Goal: Check status: Check status

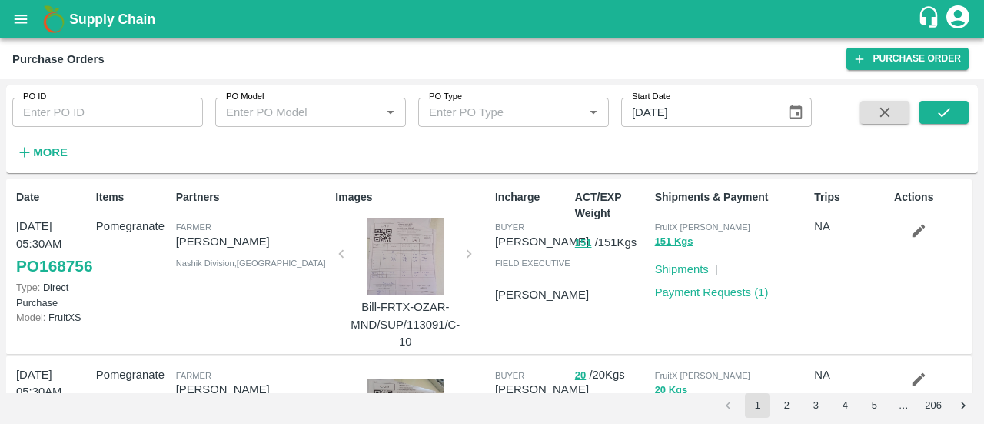
click at [52, 150] on strong "More" at bounding box center [50, 152] width 35 height 12
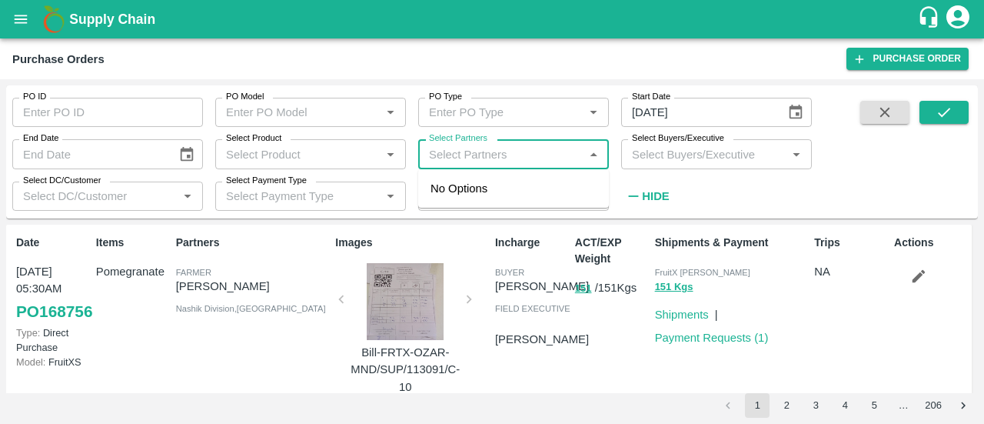
paste input "9689360150"
type input "9689360150"
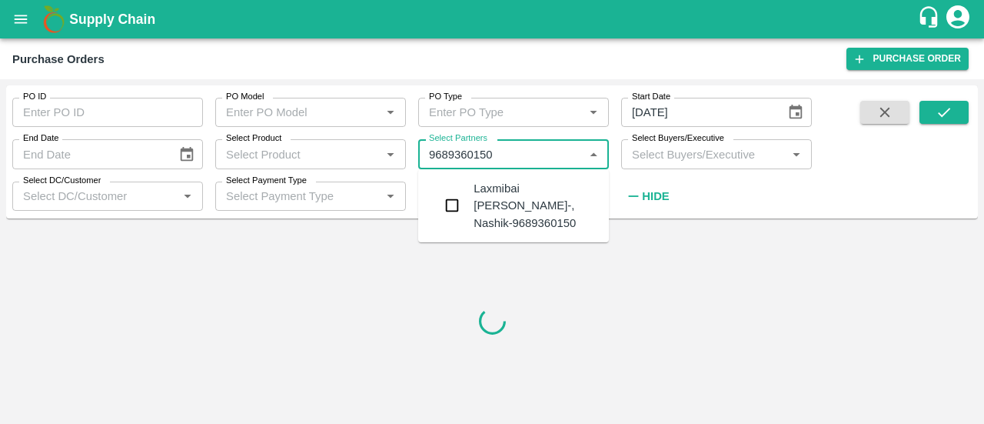
click at [455, 196] on input "checkbox" at bounding box center [452, 205] width 31 height 31
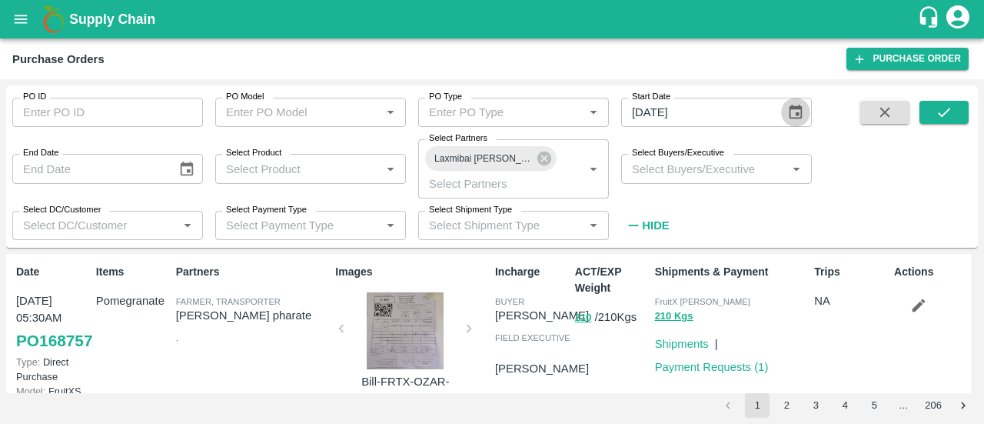
click at [795, 111] on icon "Choose date, selected date is Jul 19, 2025" at bounding box center [795, 112] width 17 height 17
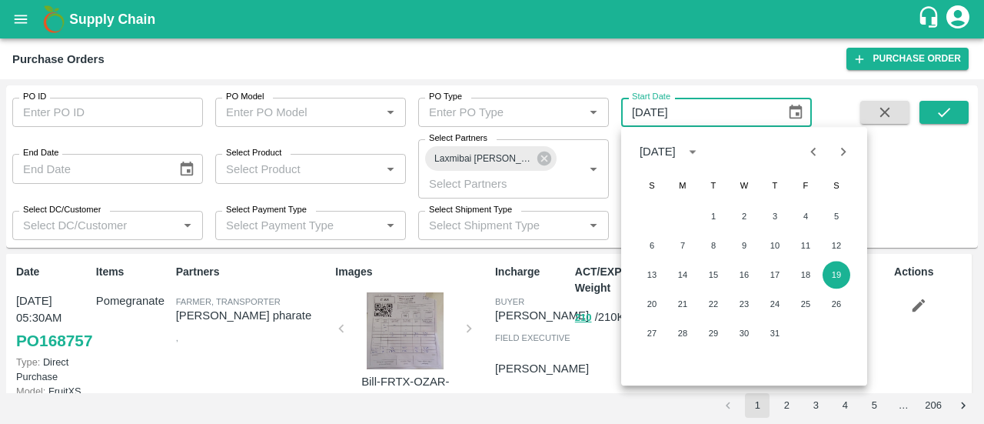
click at [846, 153] on icon "Next month" at bounding box center [843, 151] width 17 height 17
click at [715, 274] on button "12" at bounding box center [714, 275] width 28 height 28
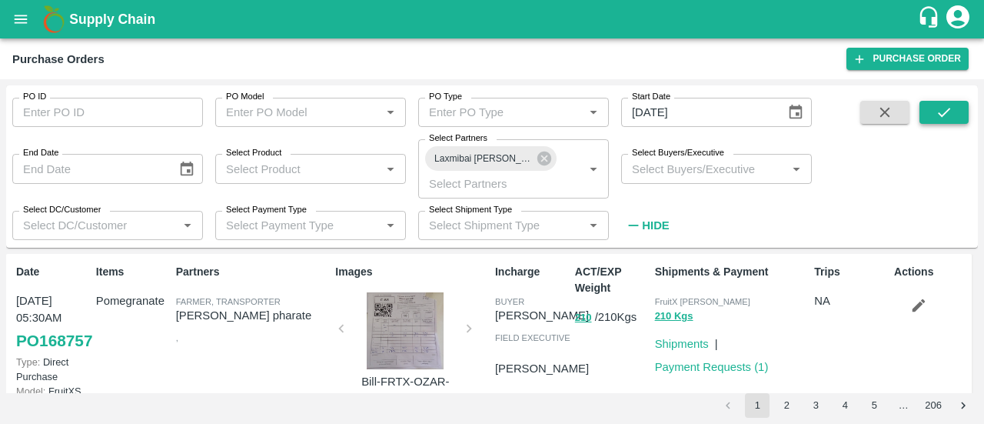
click at [945, 110] on icon "submit" at bounding box center [944, 112] width 17 height 17
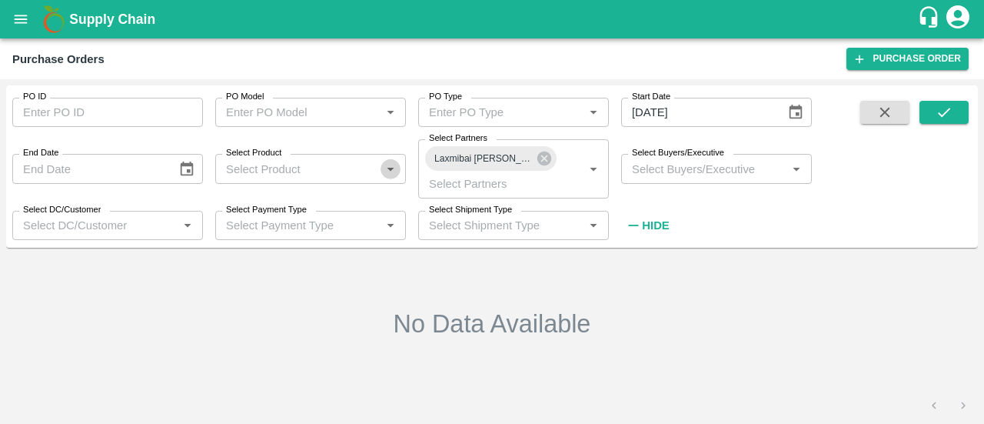
click at [389, 171] on icon "Open" at bounding box center [390, 169] width 17 height 17
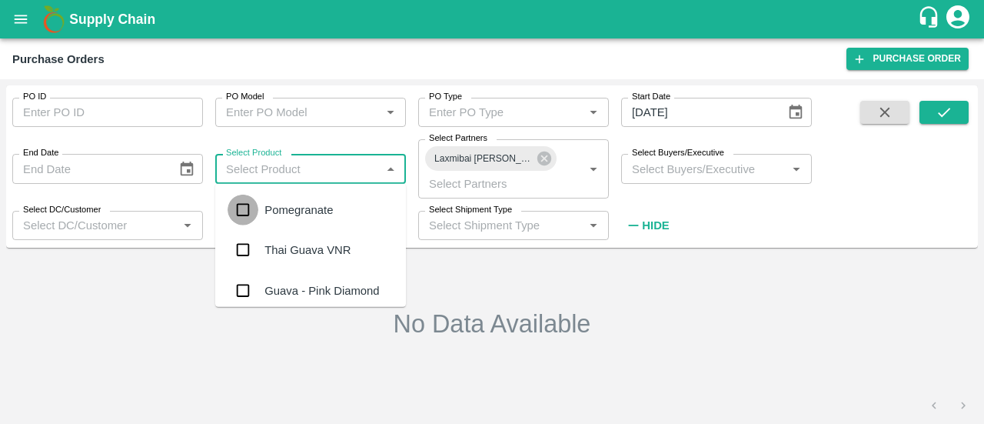
click at [249, 207] on input "checkbox" at bounding box center [243, 210] width 31 height 31
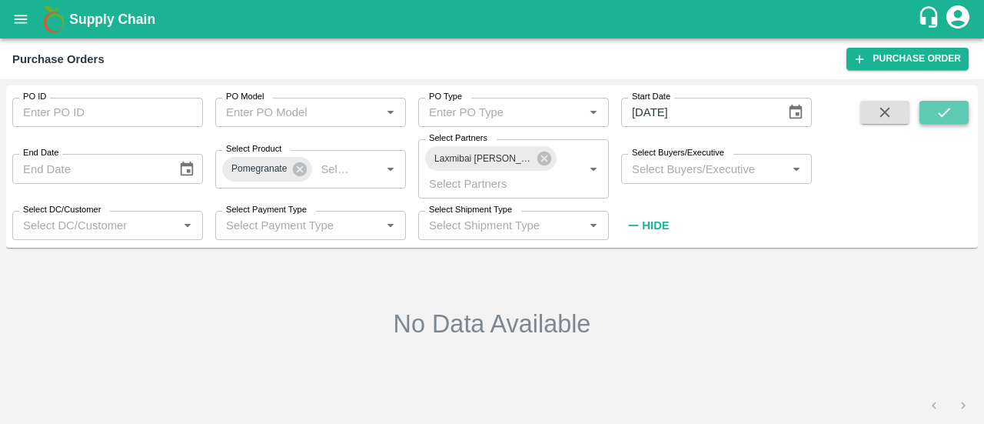
click at [941, 115] on icon "submit" at bounding box center [944, 112] width 12 height 9
click at [593, 225] on icon "Open" at bounding box center [593, 226] width 7 height 4
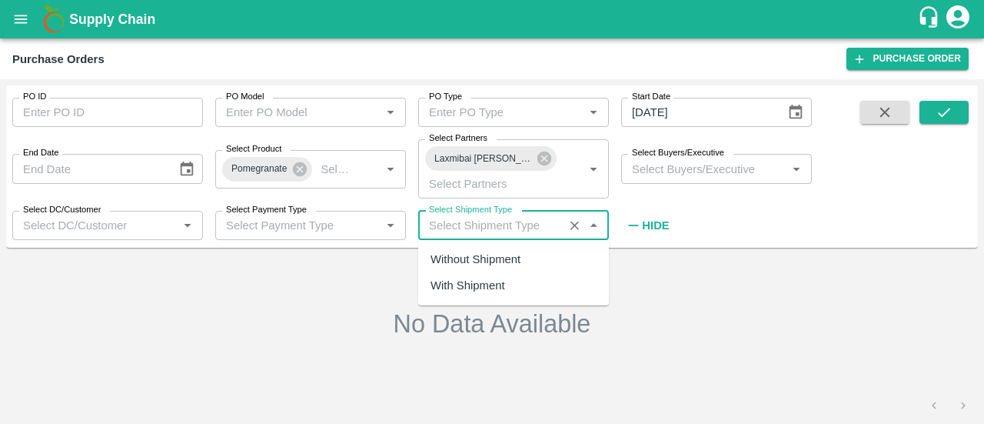
click at [724, 296] on div "No Data Available" at bounding box center [492, 323] width 960 height 127
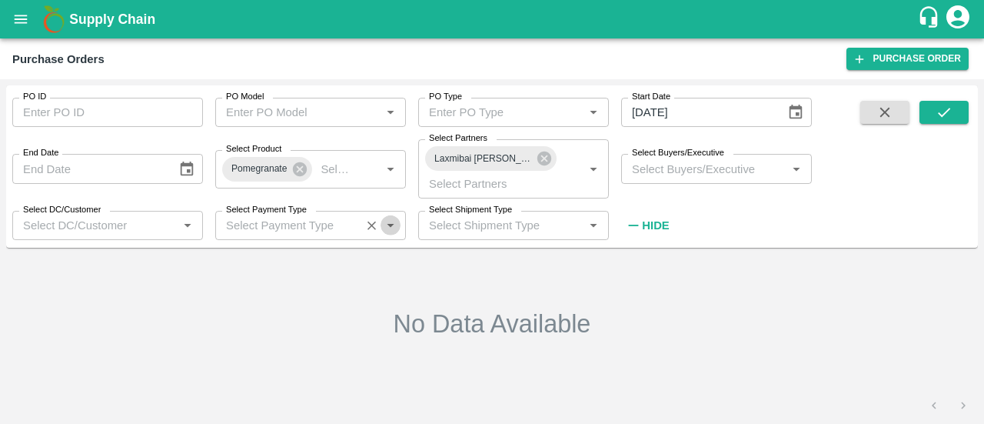
click at [391, 227] on icon "Open" at bounding box center [390, 225] width 17 height 17
click at [514, 278] on div "No Data Available" at bounding box center [492, 323] width 960 height 127
click at [799, 112] on icon "Choose date, selected date is Aug 12, 2025" at bounding box center [796, 112] width 13 height 15
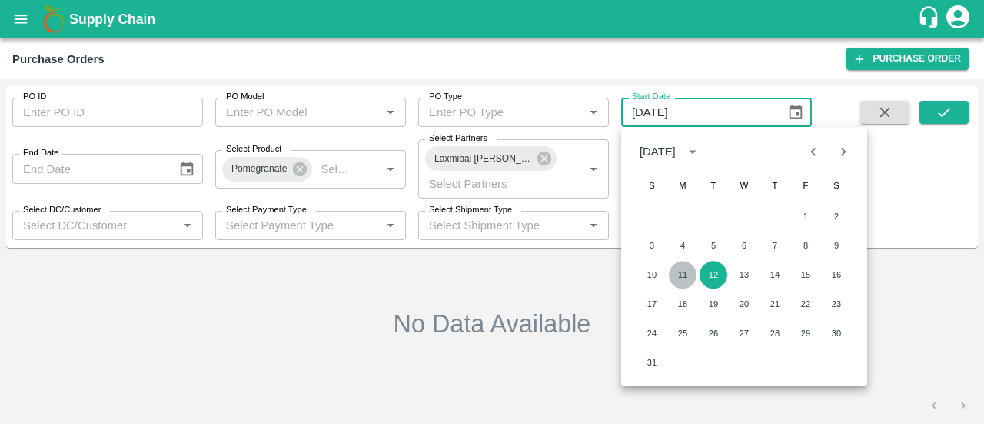
click at [684, 274] on button "11" at bounding box center [683, 275] width 28 height 28
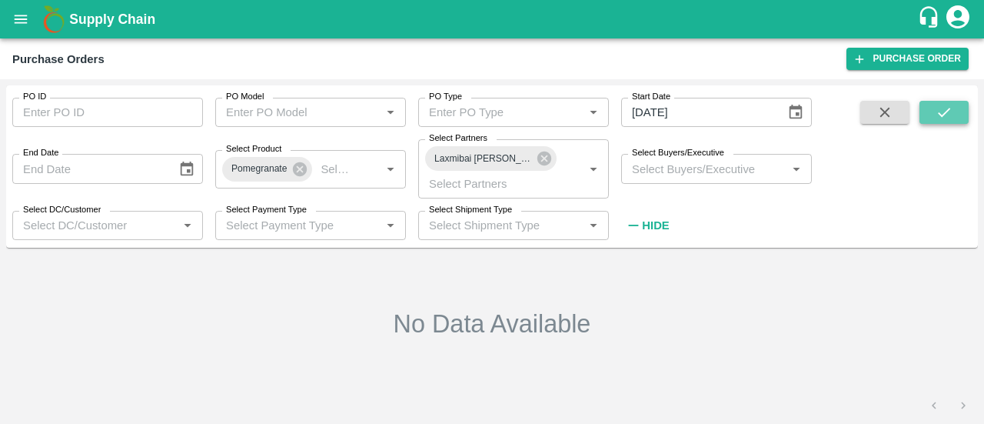
click at [946, 116] on icon "submit" at bounding box center [944, 112] width 17 height 17
click at [301, 168] on icon at bounding box center [299, 169] width 17 height 17
click at [946, 105] on icon "submit" at bounding box center [944, 112] width 17 height 17
click at [939, 114] on icon "submit" at bounding box center [944, 112] width 12 height 9
click at [798, 112] on icon "Choose date, selected date is Aug 11, 2025" at bounding box center [796, 112] width 13 height 15
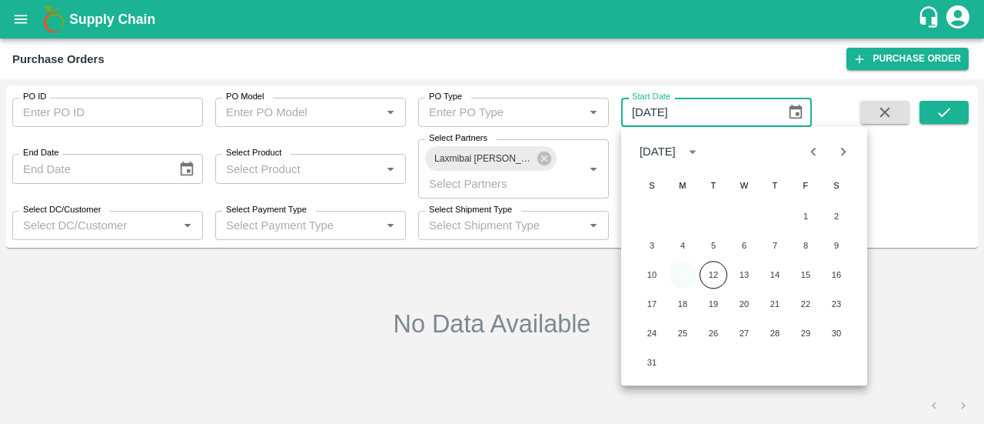
click at [685, 276] on button "11" at bounding box center [683, 275] width 28 height 28
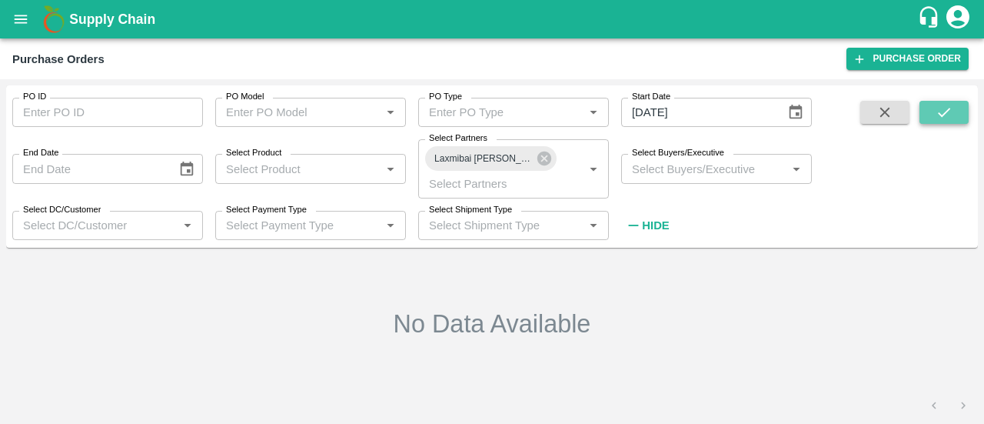
click at [937, 118] on icon "submit" at bounding box center [944, 112] width 17 height 17
click at [798, 113] on icon "Choose date, selected date is Aug 11, 2025" at bounding box center [796, 112] width 13 height 15
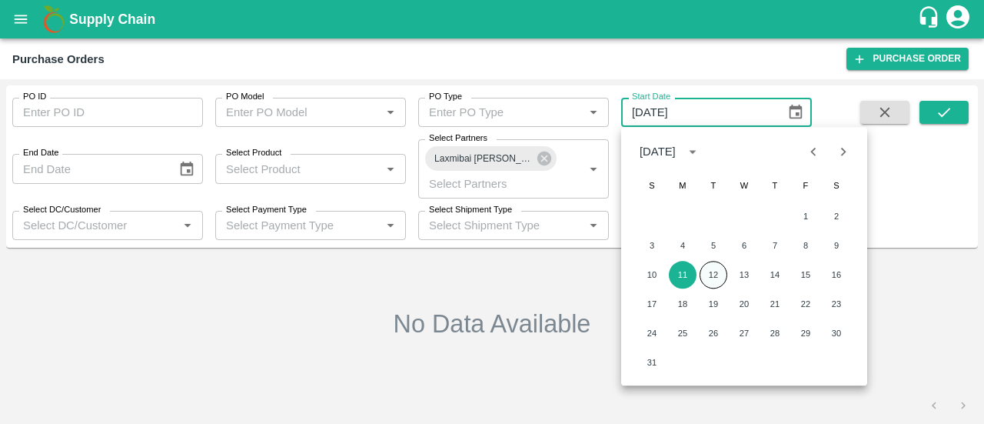
click at [721, 279] on button "12" at bounding box center [714, 275] width 28 height 28
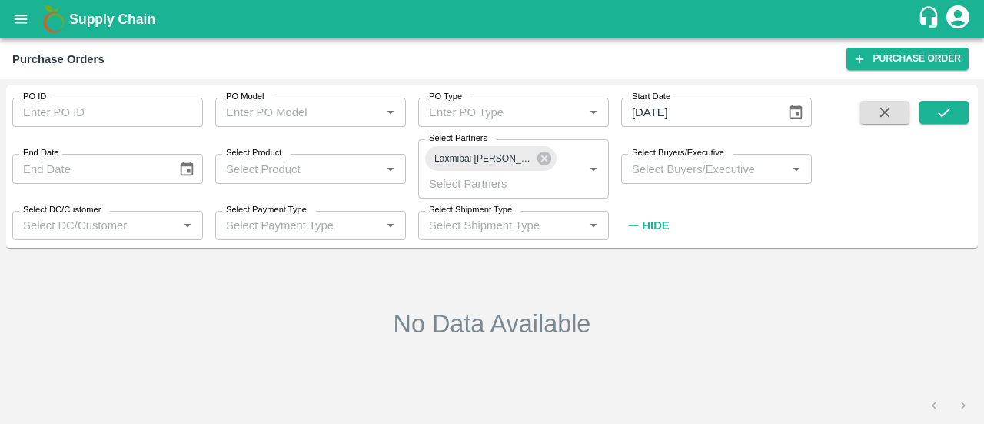
type input "[DATE]"
drag, startPoint x: 957, startPoint y: 115, endPoint x: 913, endPoint y: 135, distance: 47.5
click at [956, 115] on button "submit" at bounding box center [944, 112] width 49 height 23
